Goal: Information Seeking & Learning: Compare options

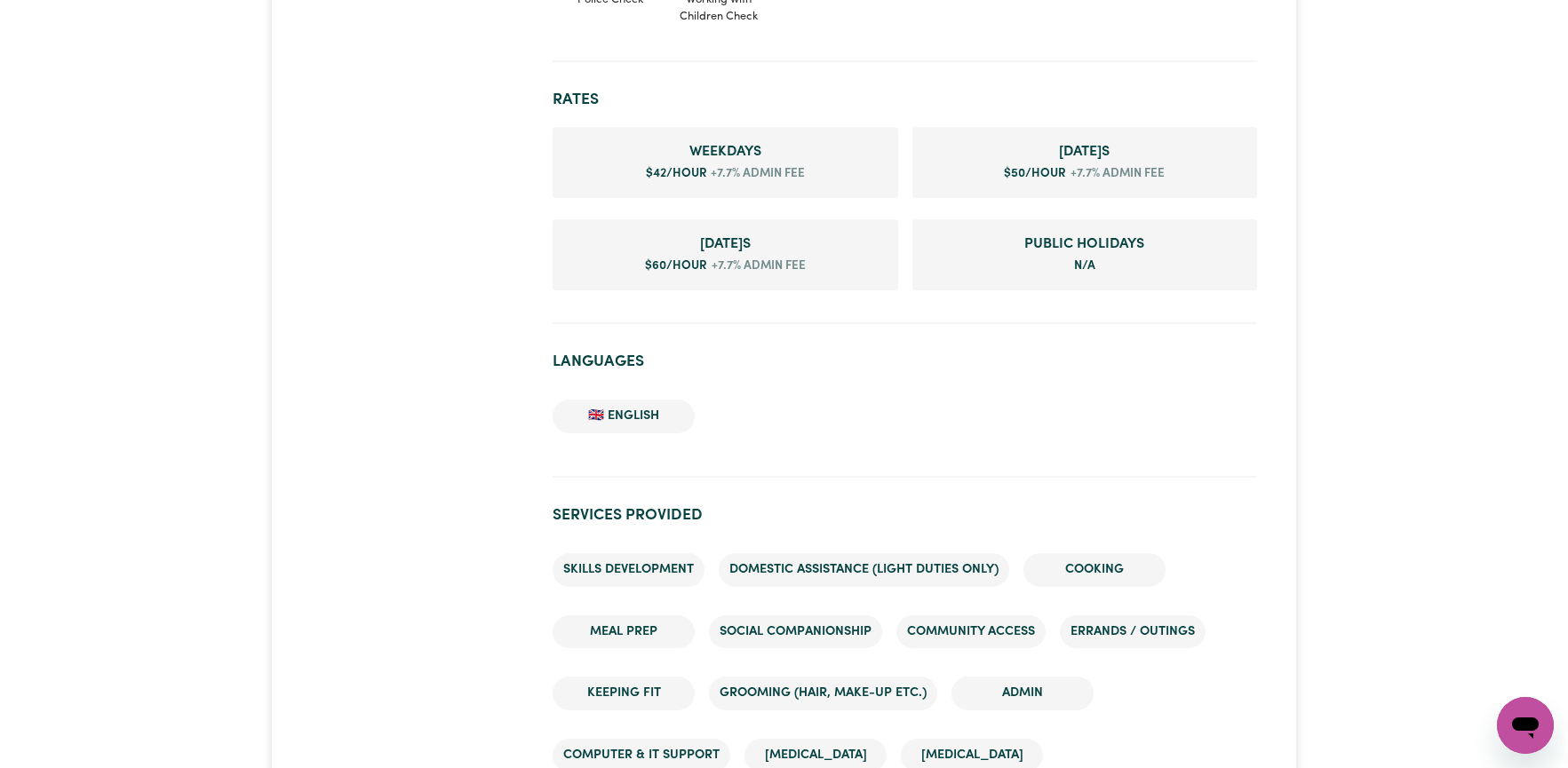
scroll to position [977, 0]
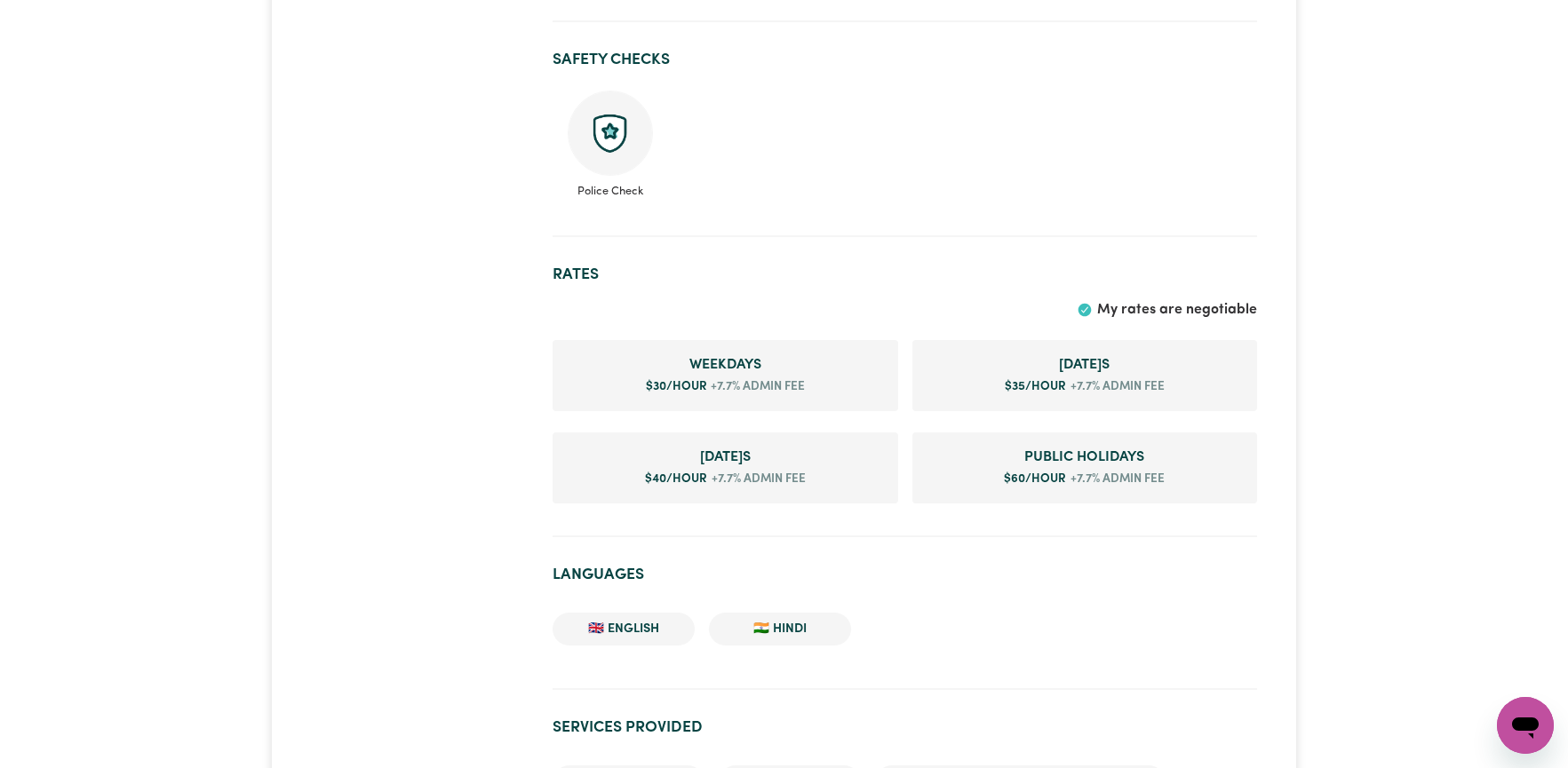
scroll to position [800, 0]
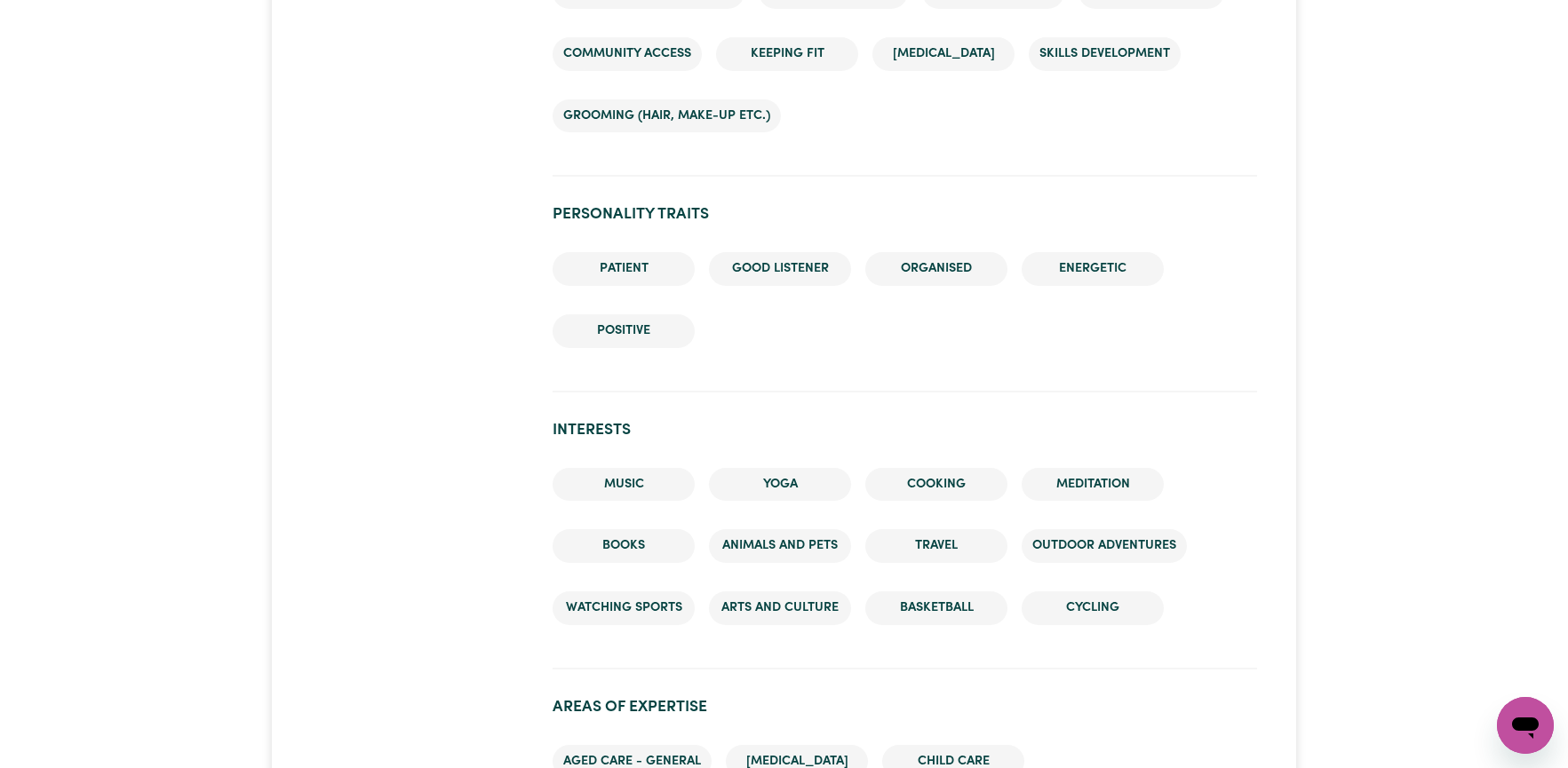
scroll to position [1777, 0]
